Goal: Task Accomplishment & Management: Manage account settings

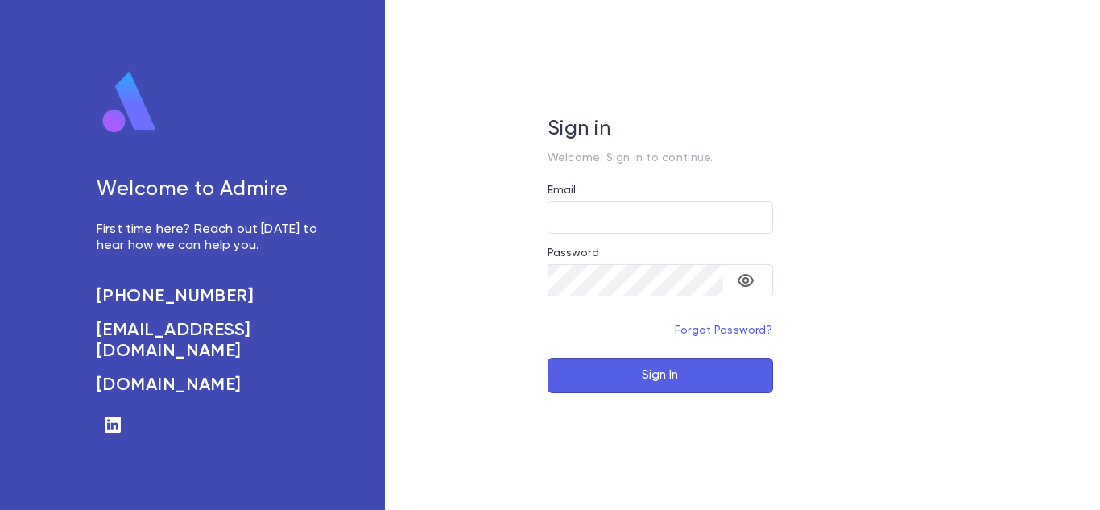
type input "**********"
click at [613, 363] on button "Sign In" at bounding box center [661, 375] width 226 height 35
